Goal: Task Accomplishment & Management: Complete application form

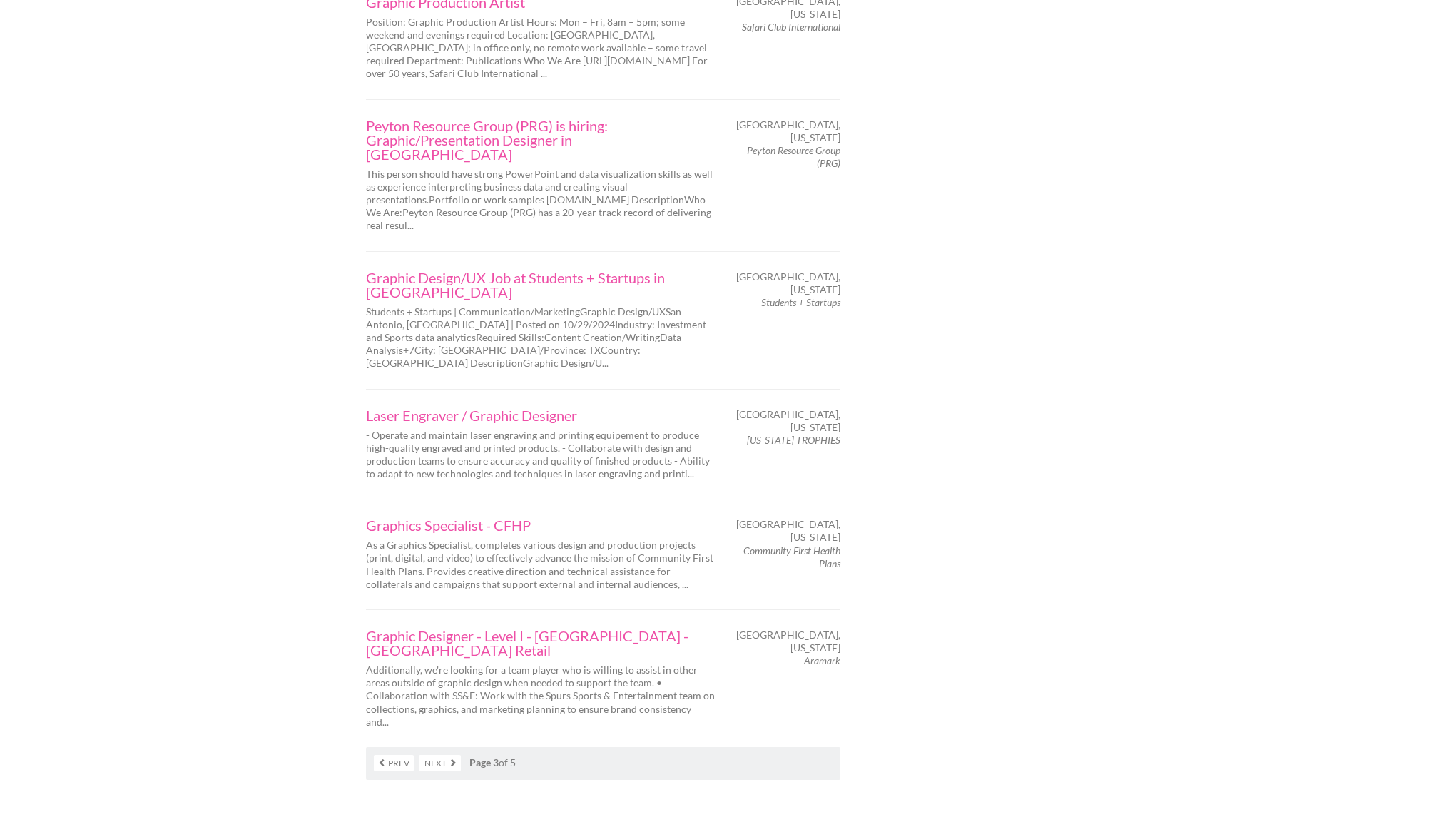
scroll to position [2114, 0]
click at [441, 752] on link "Next" at bounding box center [440, 760] width 42 height 16
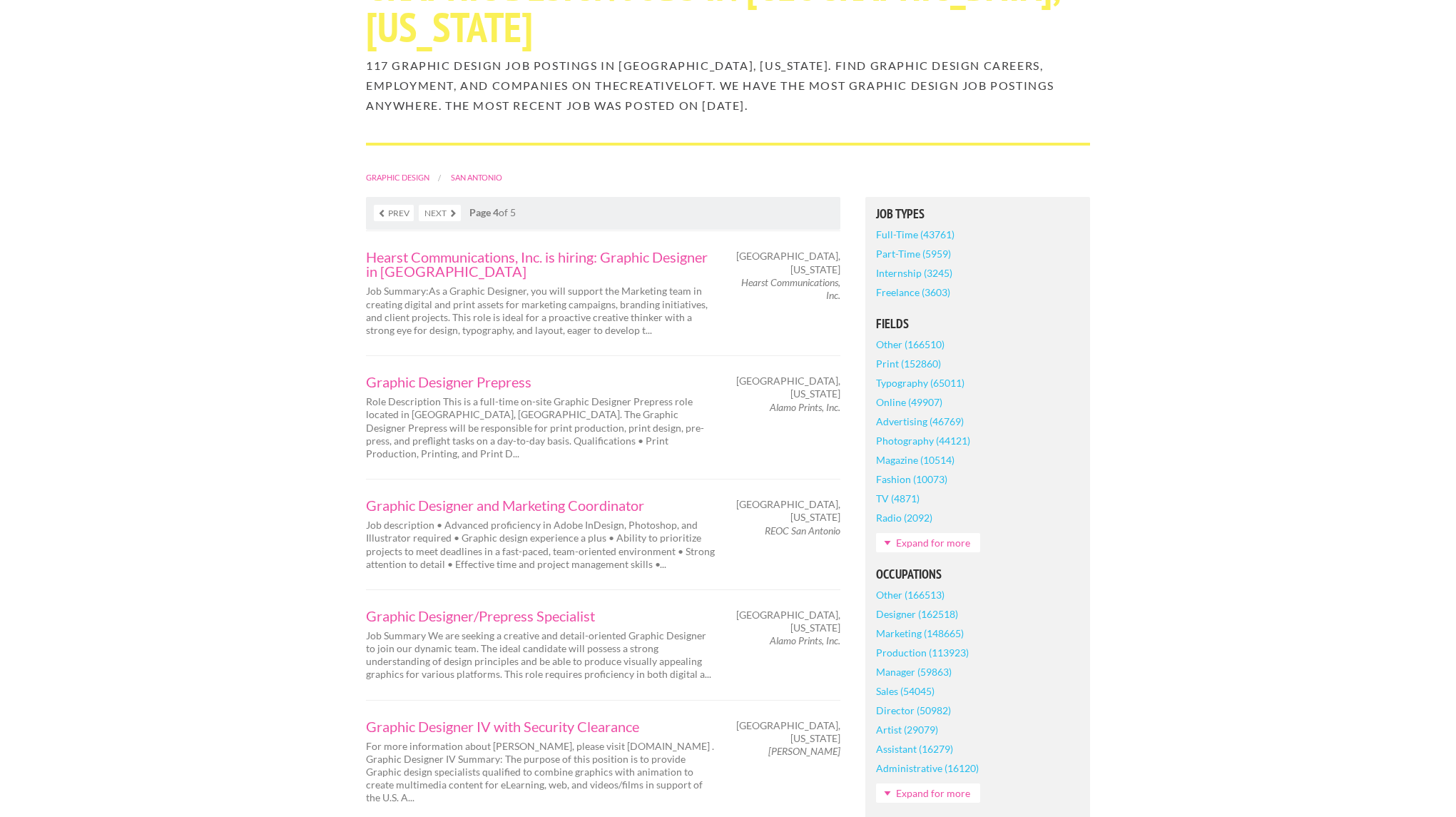
scroll to position [158, 0]
